Goal: Task Accomplishment & Management: Manage account settings

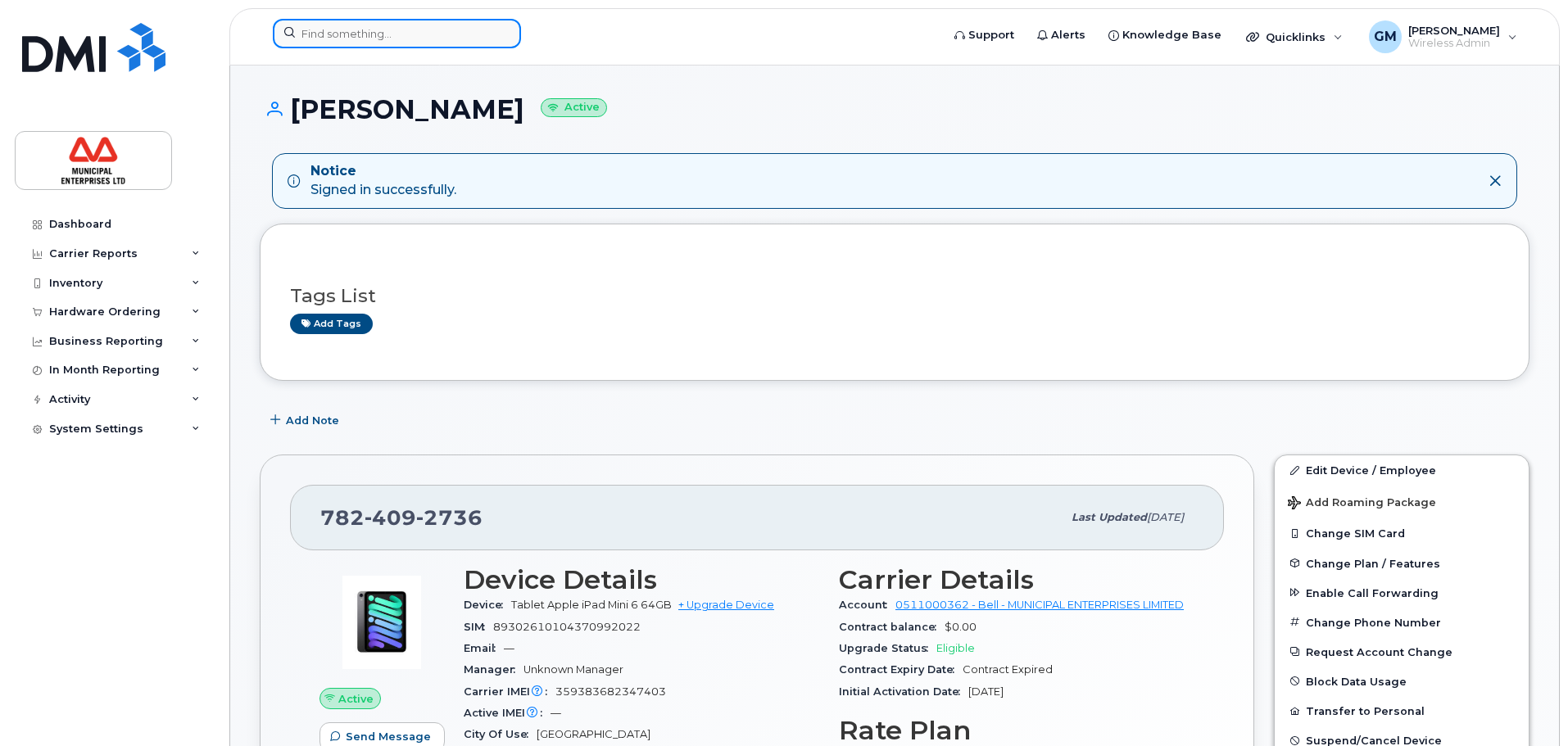
click at [316, 31] on input at bounding box center [397, 34] width 248 height 30
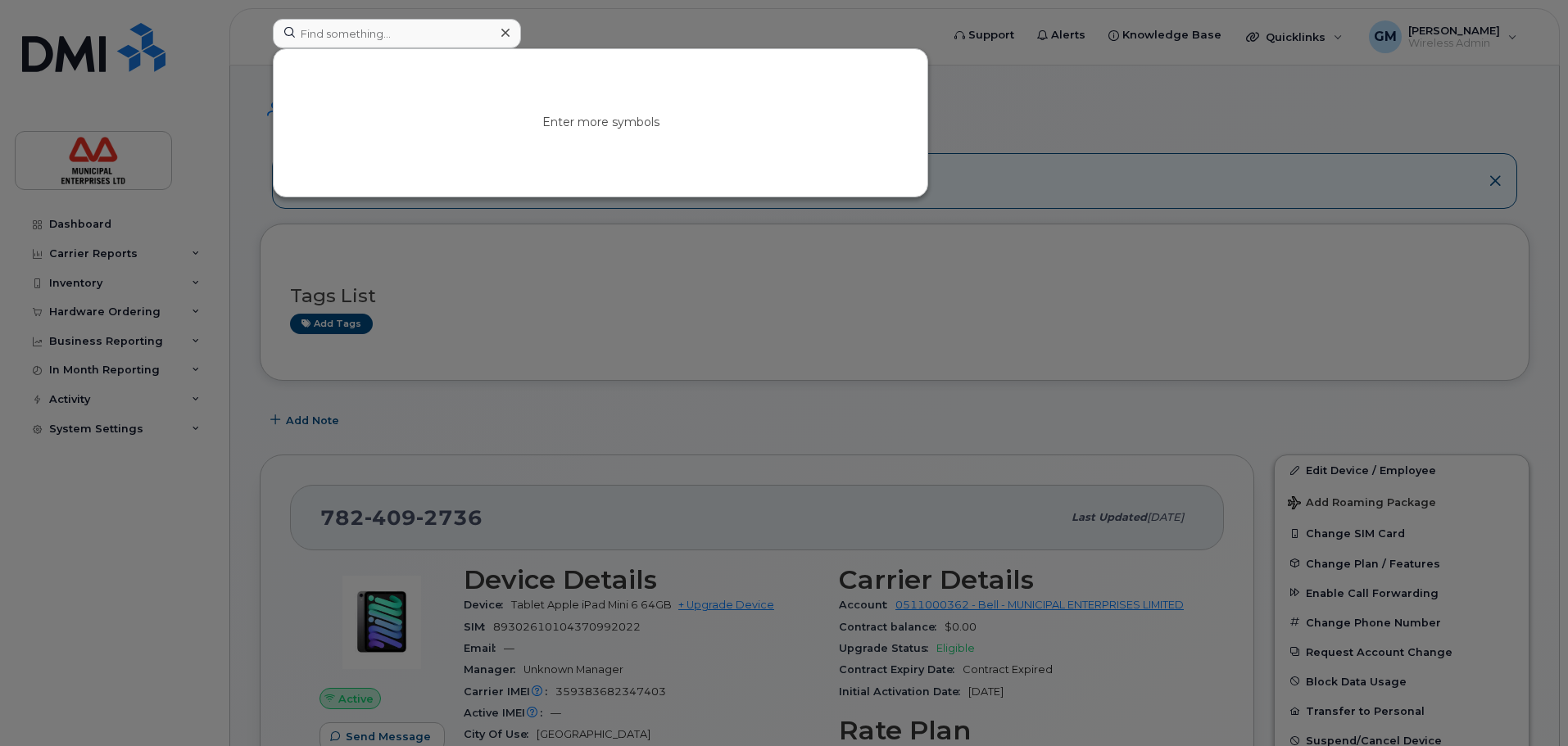
click at [361, 55] on div "Enter more symbols" at bounding box center [599, 122] width 653 height 147
click at [357, 30] on input at bounding box center [397, 34] width 248 height 30
click at [318, 43] on input at bounding box center [397, 34] width 248 height 30
paste input "5064292633"
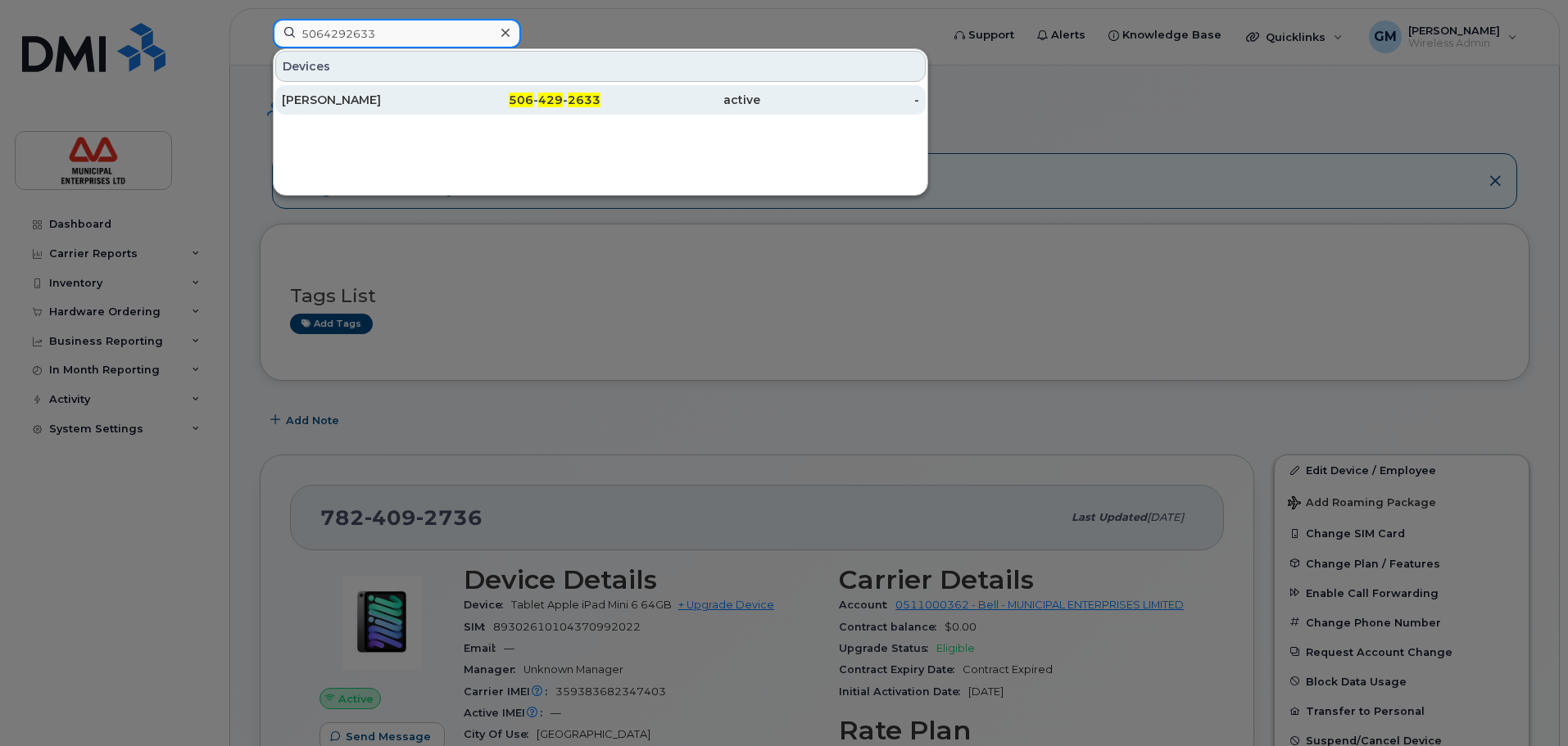
type input "5064292633"
click at [410, 105] on div "[PERSON_NAME]" at bounding box center [362, 99] width 160 height 16
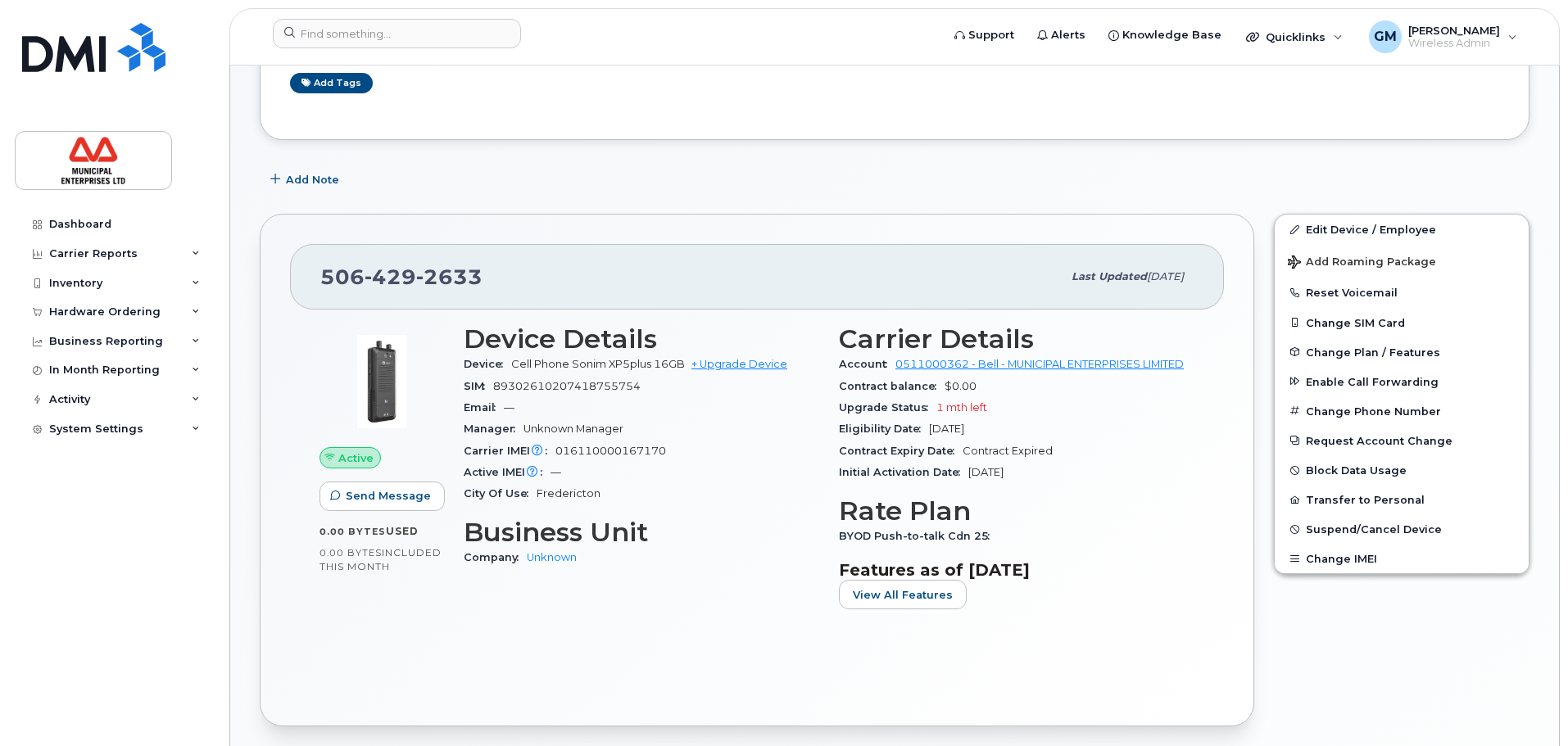
scroll to position [245, 0]
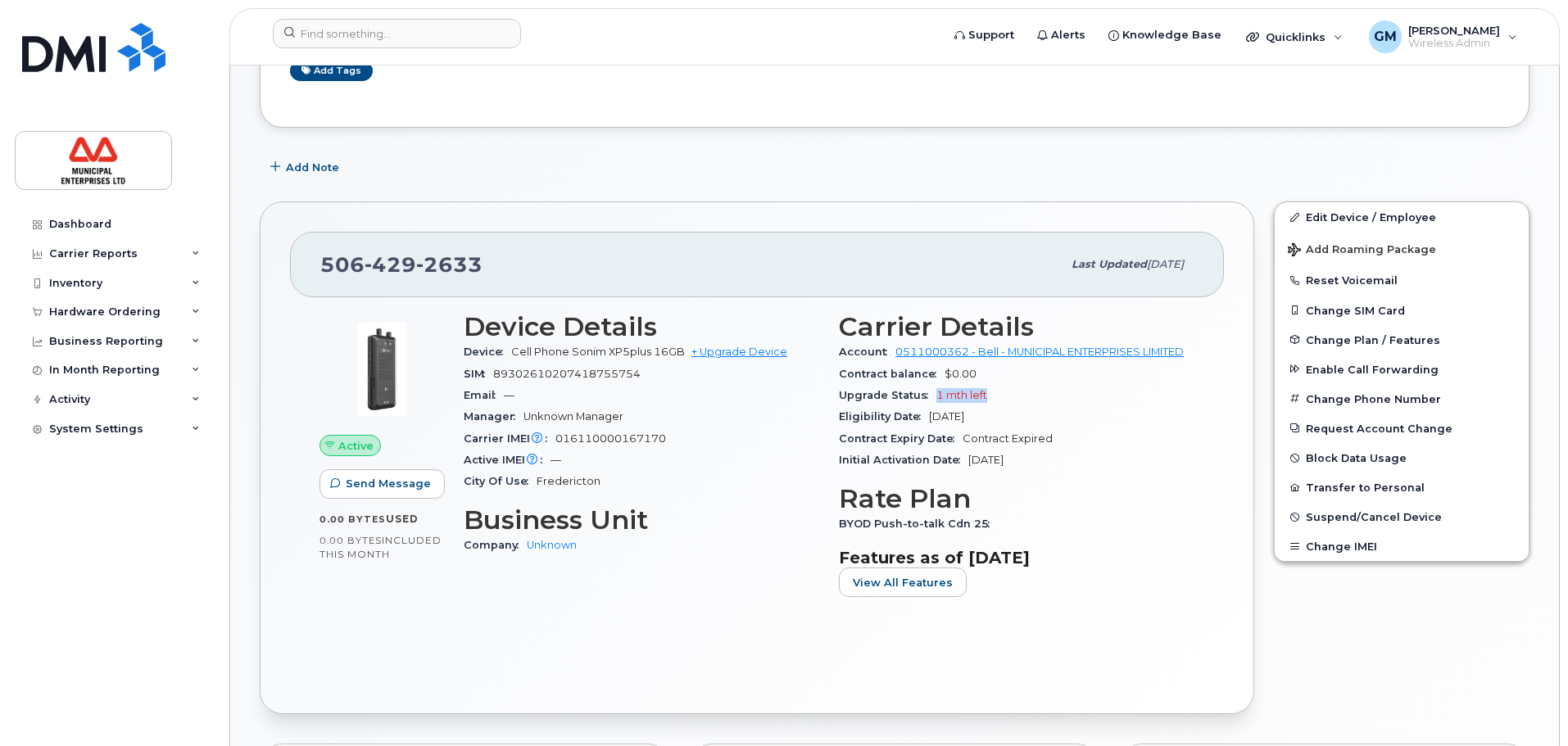
drag, startPoint x: 935, startPoint y: 394, endPoint x: 1019, endPoint y: 394, distance: 84.0
click at [1019, 394] on div "Upgrade Status 1 mth left" at bounding box center [1017, 395] width 356 height 21
click at [776, 449] on div "Active IMEI Active IMEI is refreshed daily with a delay of up to 48 hours follo…" at bounding box center [642, 460] width 356 height 21
click at [1328, 221] on link "Edit Device / Employee" at bounding box center [1402, 216] width 254 height 30
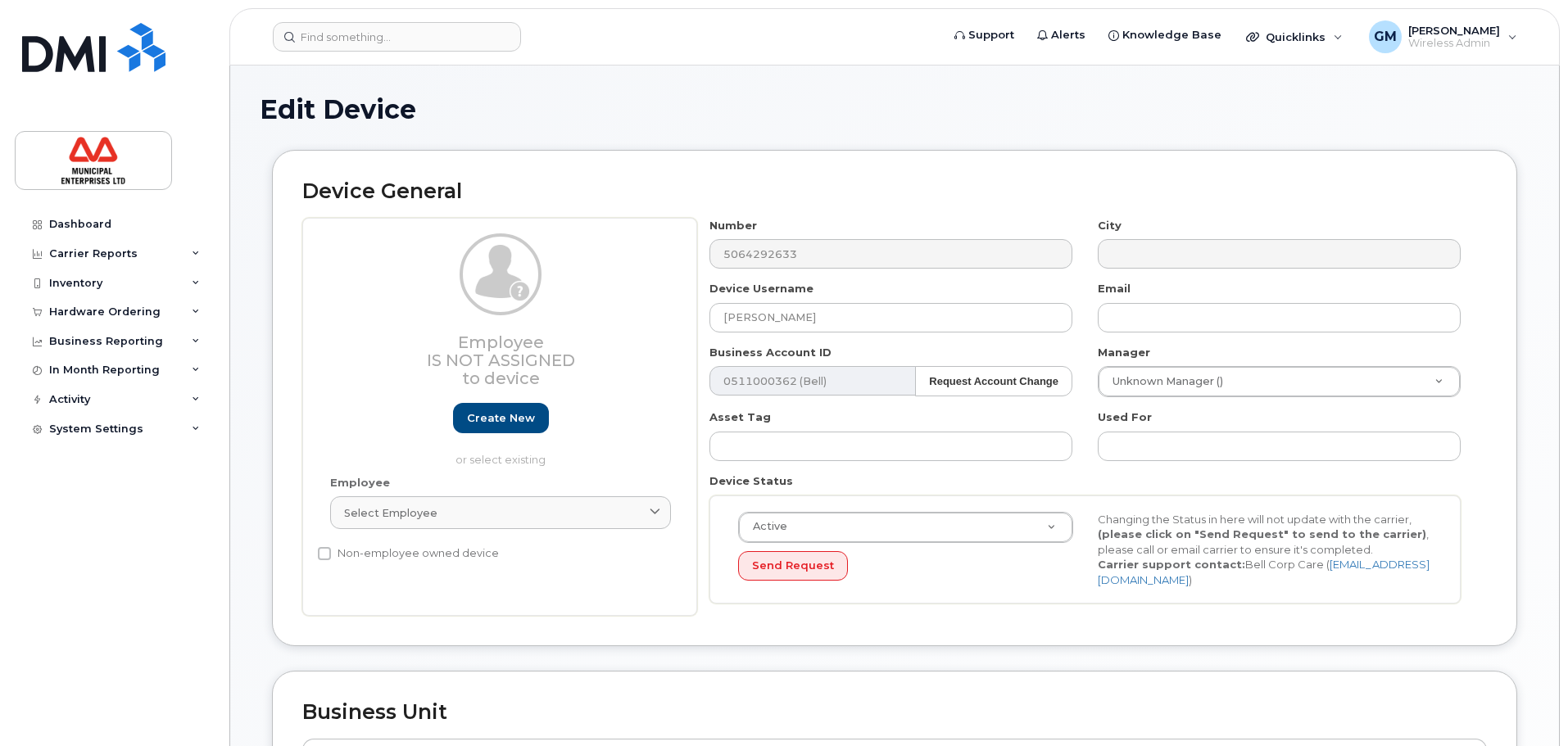
select select "3844586"
click at [80, 72] on link at bounding box center [92, 69] width 157 height 93
